Goal: Information Seeking & Learning: Learn about a topic

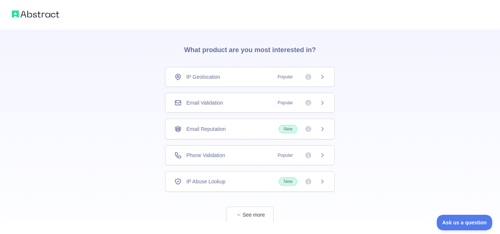
scroll to position [37, 0]
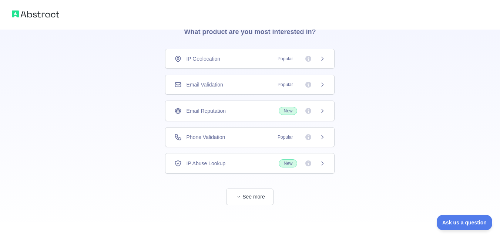
click at [320, 61] on icon at bounding box center [323, 59] width 6 height 6
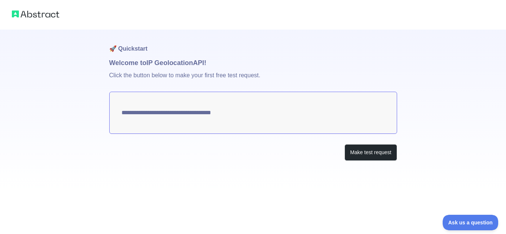
type textarea "**********"
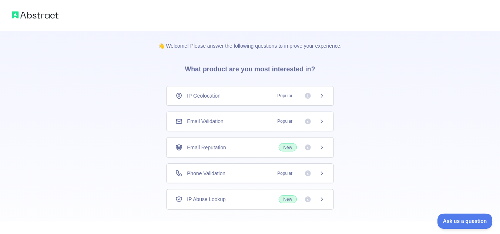
scroll to position [37, 0]
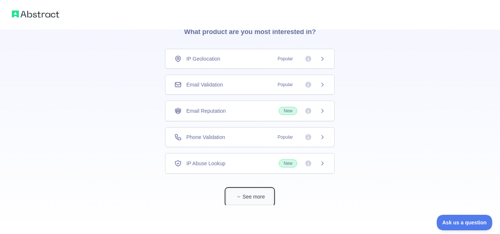
click at [252, 195] on button "See more" at bounding box center [249, 197] width 47 height 17
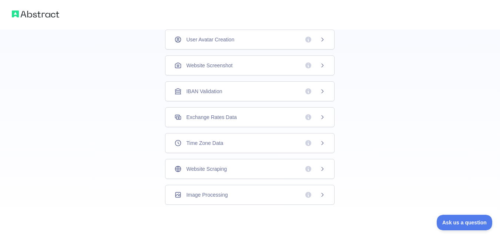
scroll to position [237, 0]
click at [273, 173] on div "Website Scraping" at bounding box center [250, 169] width 170 height 20
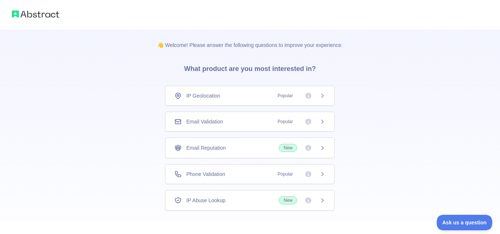
scroll to position [38, 0]
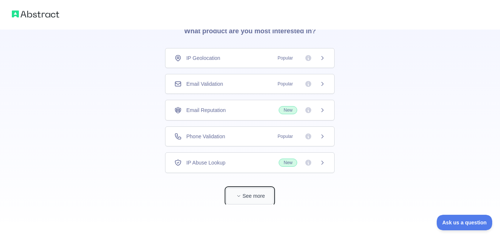
click at [260, 196] on button "See more" at bounding box center [249, 196] width 47 height 17
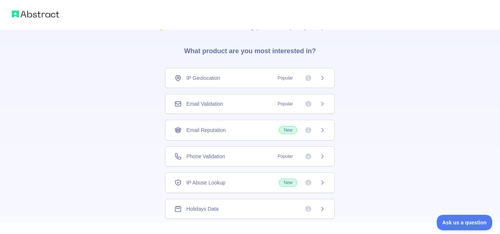
scroll to position [0, 0]
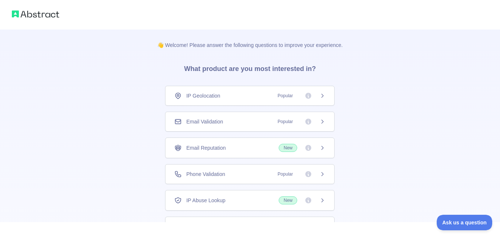
click at [227, 148] on div "Email Reputation New" at bounding box center [249, 148] width 151 height 8
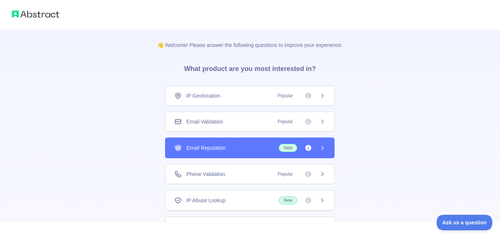
click at [320, 147] on icon at bounding box center [323, 148] width 6 height 6
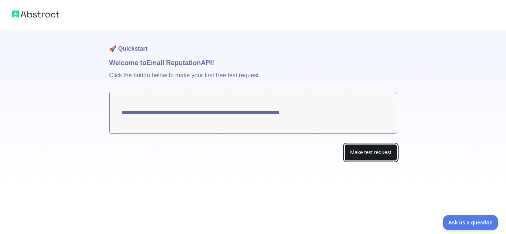
click at [360, 154] on button "Make test request" at bounding box center [370, 152] width 52 height 17
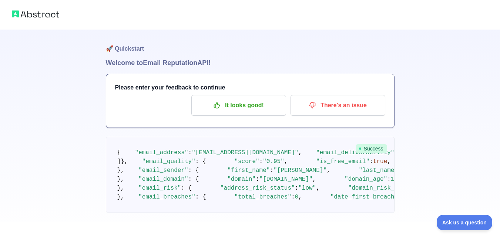
click at [45, 8] on div at bounding box center [250, 15] width 500 height 30
click at [45, 14] on img at bounding box center [35, 14] width 47 height 10
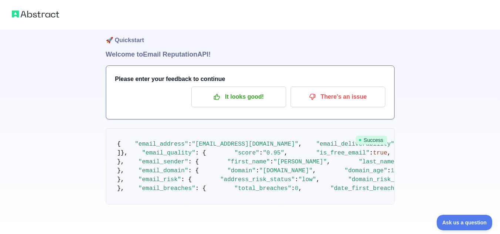
scroll to position [91, 0]
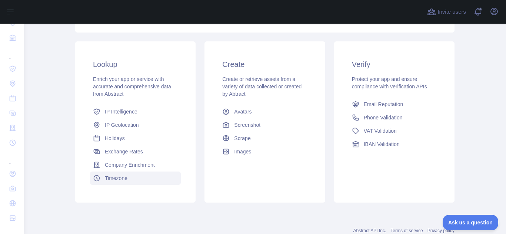
scroll to position [74, 0]
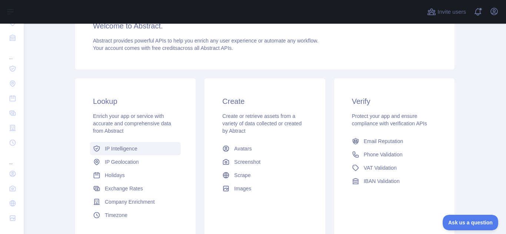
click at [116, 149] on span "IP Intelligence" at bounding box center [121, 148] width 33 height 7
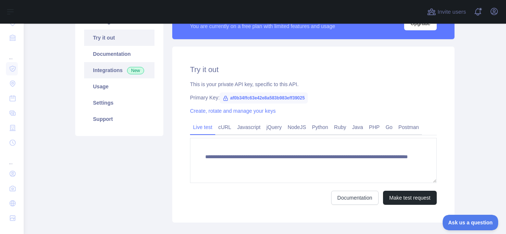
click at [105, 74] on link "Integrations New" at bounding box center [119, 70] width 70 height 16
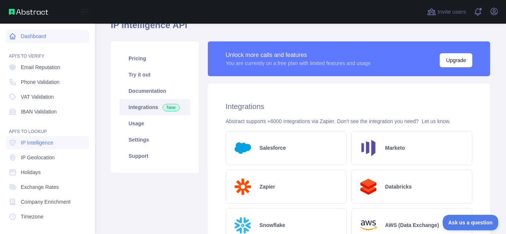
click at [34, 42] on link "Dashboard" at bounding box center [47, 36] width 83 height 13
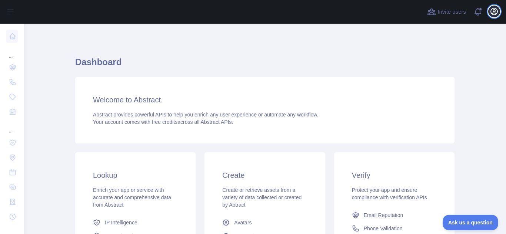
click at [489, 13] on button "Open user menu" at bounding box center [494, 12] width 12 height 12
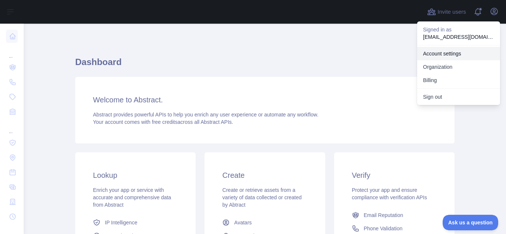
click at [442, 56] on link "Account settings" at bounding box center [458, 53] width 83 height 13
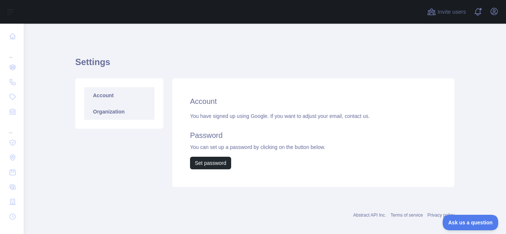
click at [103, 107] on link "Organization" at bounding box center [119, 112] width 70 height 16
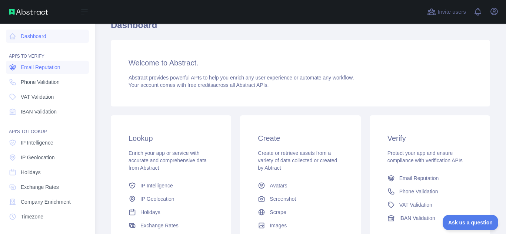
click at [38, 69] on span "Email Reputation" at bounding box center [41, 67] width 40 height 7
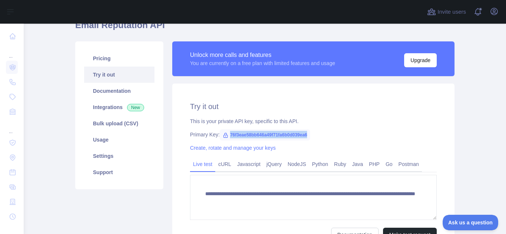
drag, startPoint x: 306, startPoint y: 135, endPoint x: 217, endPoint y: 135, distance: 88.9
click at [220, 135] on span "76f3eae58bb646a49f71fa6b0d039ea6" at bounding box center [265, 135] width 90 height 11
copy span "76f3eae58bb646a49f71fa6b0d039ea6"
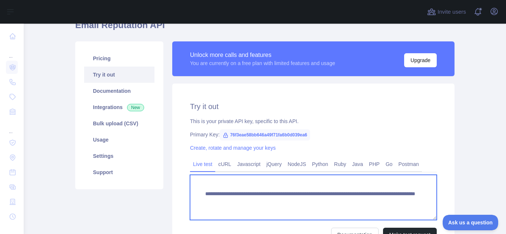
drag, startPoint x: 203, startPoint y: 193, endPoint x: 310, endPoint y: 202, distance: 107.4
click at [310, 202] on textarea "**********" at bounding box center [313, 197] width 247 height 45
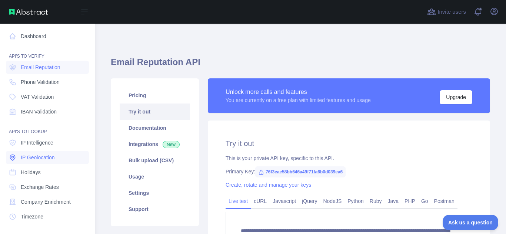
click at [44, 157] on span "IP Geolocation" at bounding box center [38, 157] width 34 height 7
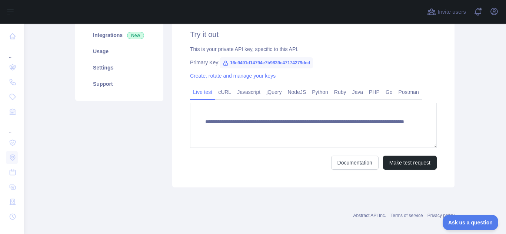
scroll to position [111, 0]
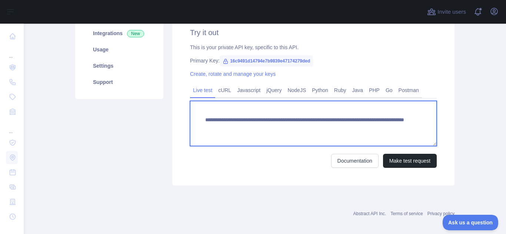
drag, startPoint x: 201, startPoint y: 121, endPoint x: 294, endPoint y: 130, distance: 93.7
click at [294, 130] on textarea "**********" at bounding box center [313, 123] width 247 height 45
click at [282, 131] on textarea "**********" at bounding box center [313, 123] width 247 height 45
drag, startPoint x: 304, startPoint y: 128, endPoint x: 224, endPoint y: 127, distance: 80.0
click at [224, 127] on textarea "**********" at bounding box center [313, 123] width 247 height 45
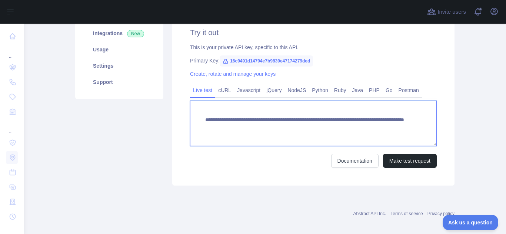
scroll to position [37, 0]
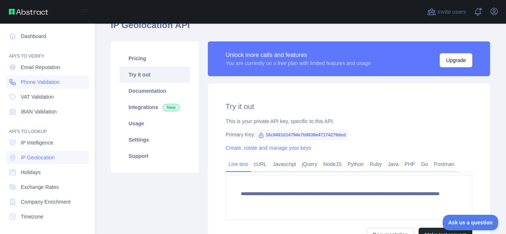
click at [44, 81] on span "Phone Validation" at bounding box center [40, 82] width 39 height 7
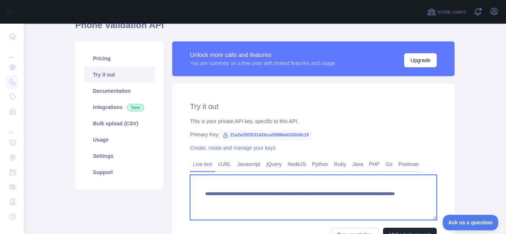
drag, startPoint x: 309, startPoint y: 201, endPoint x: 224, endPoint y: 202, distance: 85.2
click at [223, 203] on textarea "**********" at bounding box center [313, 197] width 247 height 45
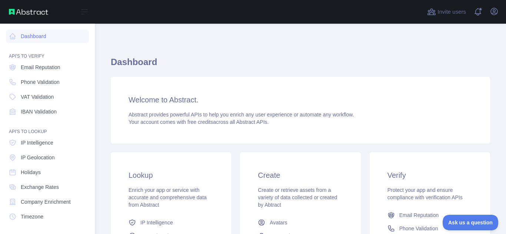
drag, startPoint x: 37, startPoint y: 145, endPoint x: 69, endPoint y: 130, distance: 36.0
click at [37, 145] on span "IP Intelligence" at bounding box center [37, 142] width 33 height 7
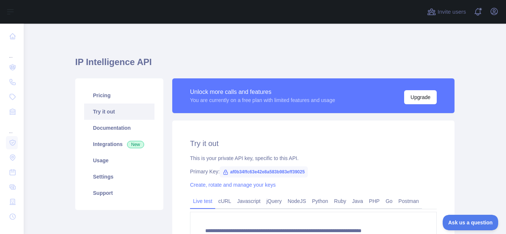
type textarea "**********"
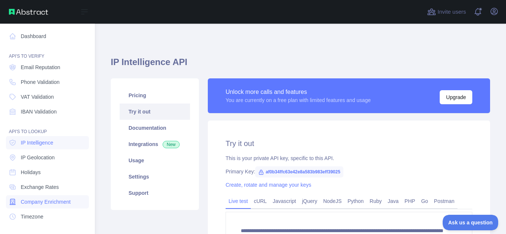
drag, startPoint x: 43, startPoint y: 202, endPoint x: 46, endPoint y: 199, distance: 4.5
click at [43, 202] on span "Company Enrichment" at bounding box center [46, 202] width 50 height 7
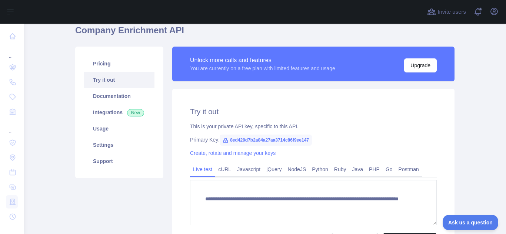
scroll to position [111, 0]
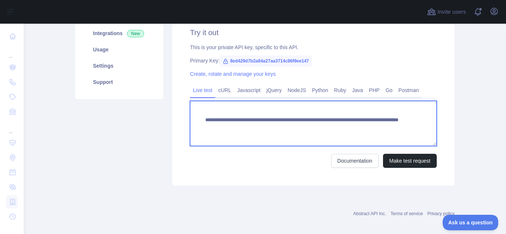
drag, startPoint x: 369, startPoint y: 129, endPoint x: 178, endPoint y: 114, distance: 190.9
click at [178, 114] on div "**********" at bounding box center [313, 98] width 282 height 176
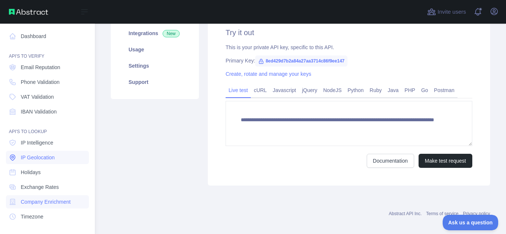
click at [41, 159] on span "IP Geolocation" at bounding box center [38, 157] width 34 height 7
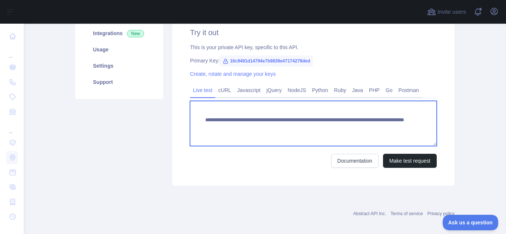
drag, startPoint x: 202, startPoint y: 122, endPoint x: 378, endPoint y: 126, distance: 175.6
click at [378, 126] on textarea "**********" at bounding box center [313, 123] width 247 height 45
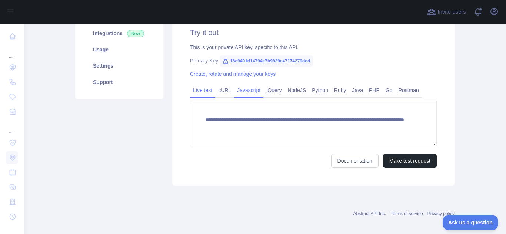
drag, startPoint x: 220, startPoint y: 90, endPoint x: 243, endPoint y: 93, distance: 22.7
click at [220, 90] on link "cURL" at bounding box center [224, 90] width 19 height 12
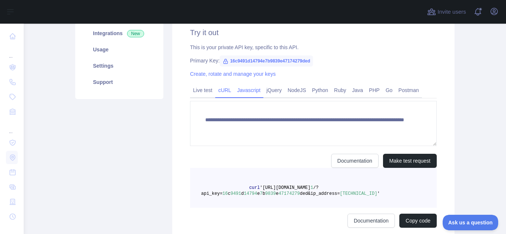
scroll to position [110, 0]
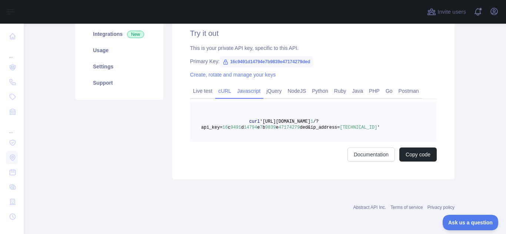
click at [243, 92] on link "Javascript" at bounding box center [248, 91] width 29 height 12
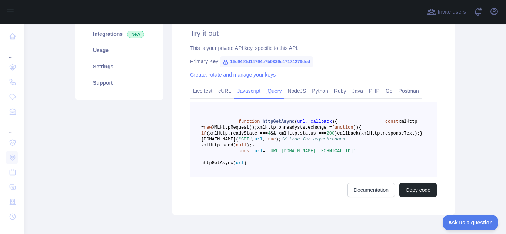
scroll to position [73, 0]
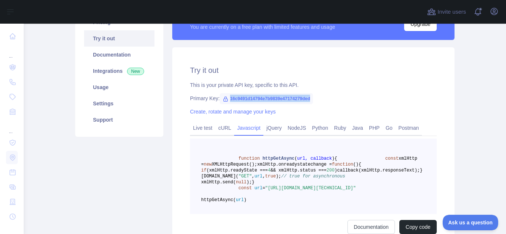
drag, startPoint x: 226, startPoint y: 99, endPoint x: 319, endPoint y: 98, distance: 93.4
click at [319, 98] on div "Primary Key: 16c9491d14794e7b9839e47174279ded" at bounding box center [313, 98] width 247 height 7
click at [231, 100] on span "16c9491d14794e7b9839e47174279ded" at bounding box center [266, 98] width 93 height 11
drag, startPoint x: 226, startPoint y: 98, endPoint x: 312, endPoint y: 98, distance: 85.9
click at [312, 98] on div "Primary Key: 16c9491d14794e7b9839e47174279ded" at bounding box center [313, 98] width 247 height 7
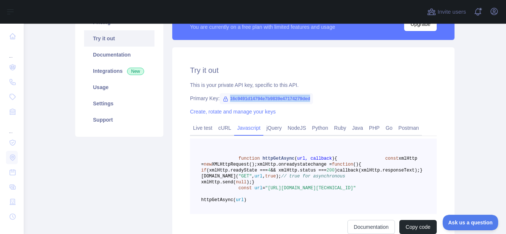
copy span "16c9491d14794e7b9839e47174279ded"
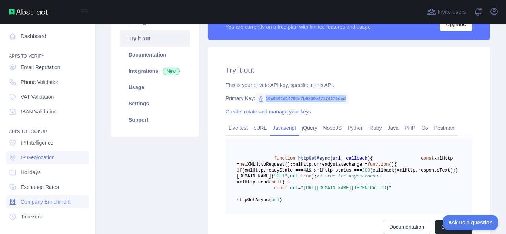
drag, startPoint x: 47, startPoint y: 203, endPoint x: 50, endPoint y: 198, distance: 5.6
click at [47, 202] on span "Company Enrichment" at bounding box center [46, 202] width 50 height 7
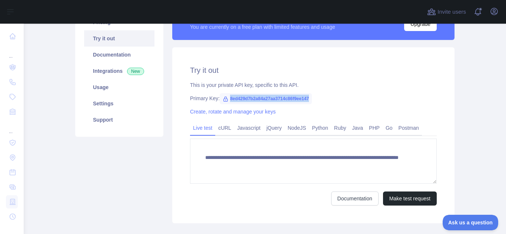
drag, startPoint x: 306, startPoint y: 99, endPoint x: 226, endPoint y: 98, distance: 80.0
click at [226, 98] on span "8ed429d7b2a84a27aa3714c86f9ee147" at bounding box center [266, 98] width 92 height 11
copy span "8ed429d7b2a84a27aa3714c86f9ee147"
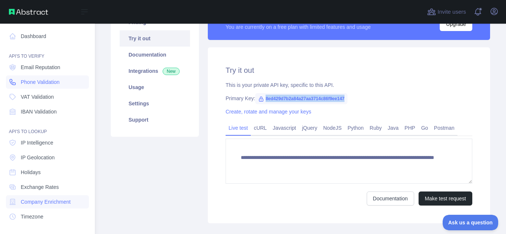
click at [38, 82] on span "Phone Validation" at bounding box center [40, 82] width 39 height 7
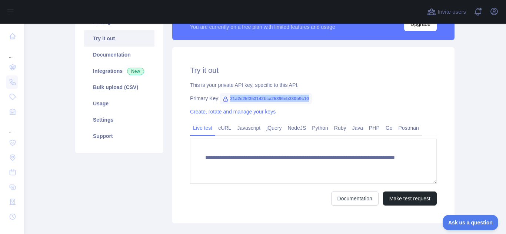
drag, startPoint x: 306, startPoint y: 98, endPoint x: 224, endPoint y: 99, distance: 82.2
click at [224, 99] on span "21a2e25f353142bca25896eb330b9c10" at bounding box center [266, 98] width 92 height 11
copy span "21a2e25f353142bca25896eb330b9c10"
